Goal: Task Accomplishment & Management: Use online tool/utility

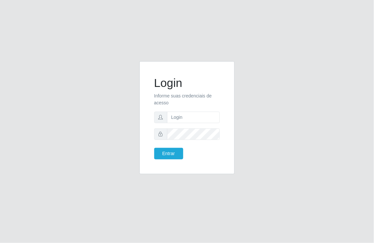
type input "[EMAIL_ADDRESS][DOMAIN_NAME]"
click at [154, 148] on button "Entrar" at bounding box center [168, 154] width 29 height 12
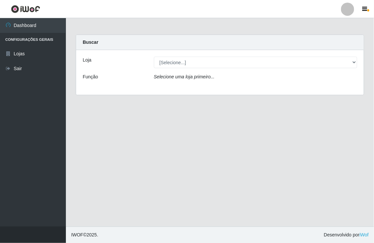
click at [159, 150] on main "Carregando... Buscar Loja [Selecione...] Nordestão - [GEOGRAPHIC_DATA] Função S…" at bounding box center [220, 122] width 308 height 209
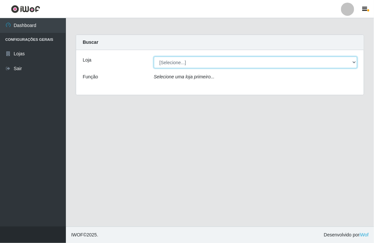
click at [352, 61] on select "[Selecione...] Nordestão - [GEOGRAPHIC_DATA]" at bounding box center [255, 63] width 203 height 12
select select "454"
click at [154, 57] on select "[Selecione...] Nordestão - [GEOGRAPHIC_DATA]" at bounding box center [255, 63] width 203 height 12
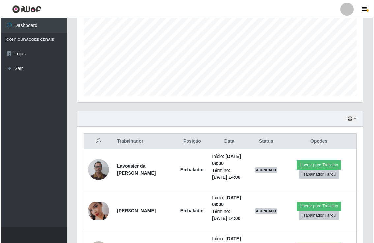
scroll to position [146, 0]
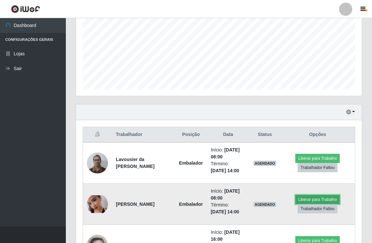
click at [311, 199] on button "Liberar para Trabalho" at bounding box center [318, 199] width 44 height 9
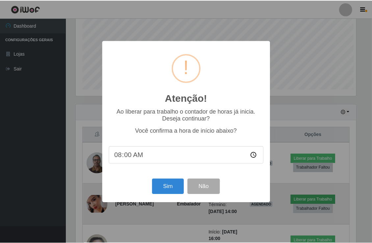
scroll to position [136, 282]
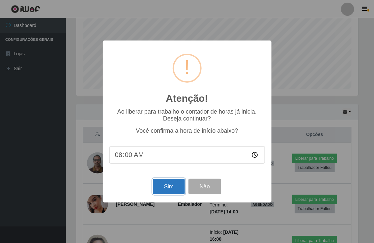
click at [170, 186] on button "Sim" at bounding box center [169, 186] width 32 height 15
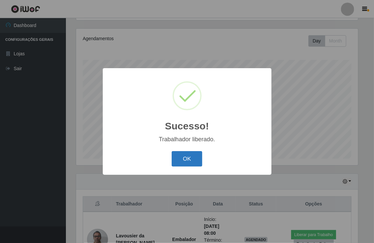
click at [186, 158] on button "OK" at bounding box center [187, 158] width 31 height 15
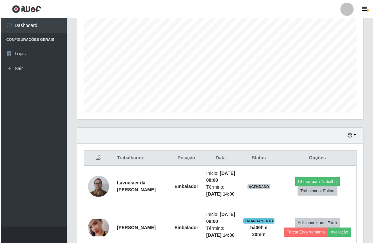
scroll to position [187, 0]
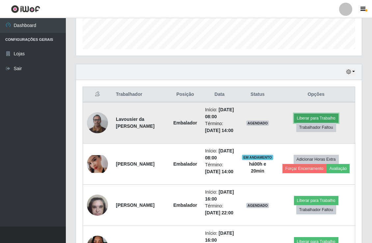
click at [315, 123] on button "Liberar para Trabalho" at bounding box center [316, 118] width 44 height 9
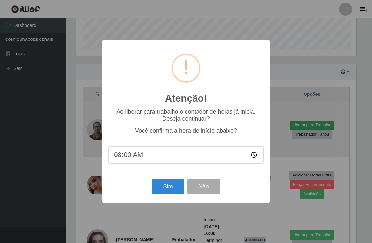
scroll to position [136, 282]
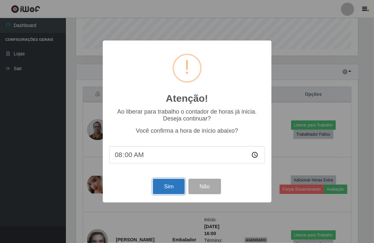
click at [177, 186] on button "Sim" at bounding box center [169, 186] width 32 height 15
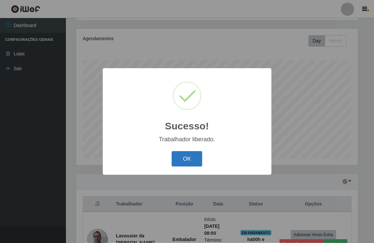
click at [182, 157] on button "OK" at bounding box center [187, 158] width 31 height 15
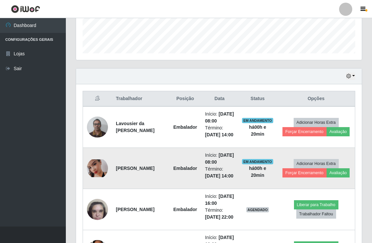
scroll to position [187, 0]
